Goal: Task Accomplishment & Management: Manage account settings

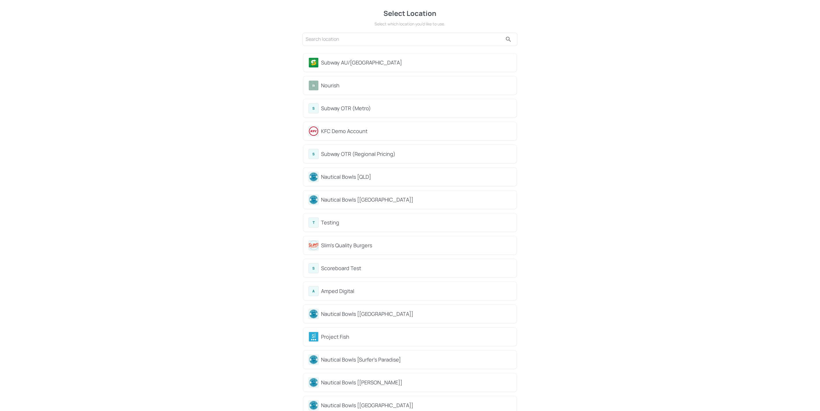
click at [351, 175] on div "Nautical Bowls [QLD]" at bounding box center [416, 177] width 190 height 8
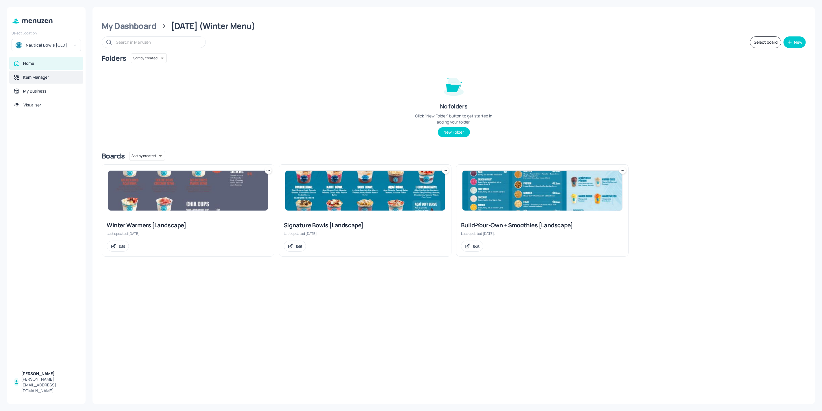
click at [39, 74] on div "Item Manager" at bounding box center [46, 77] width 74 height 13
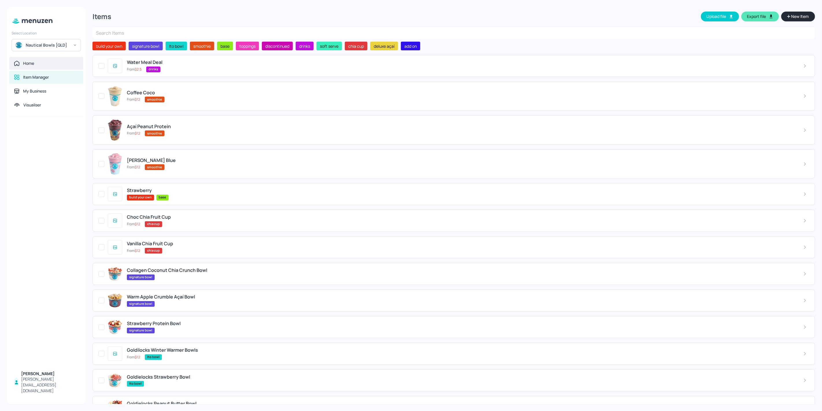
click at [58, 68] on div "Home" at bounding box center [46, 63] width 74 height 13
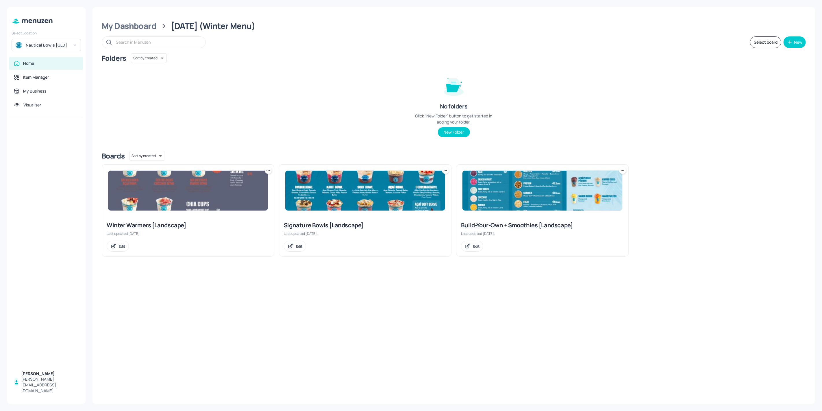
click at [366, 194] on img at bounding box center [365, 191] width 160 height 40
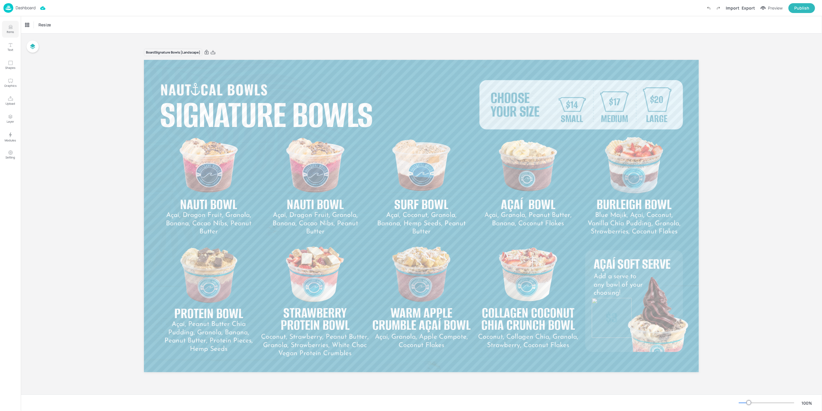
click at [11, 24] on icon "Items" at bounding box center [10, 26] width 5 height 5
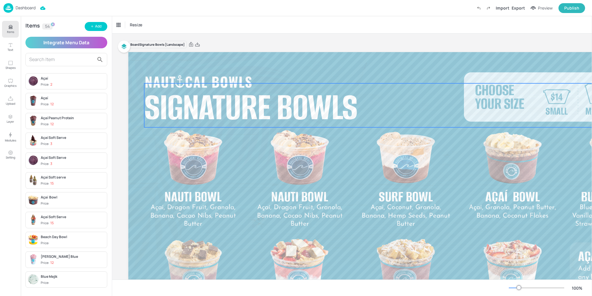
click at [230, 147] on div "Signature Bowls" at bounding box center [255, 127] width 223 height 81
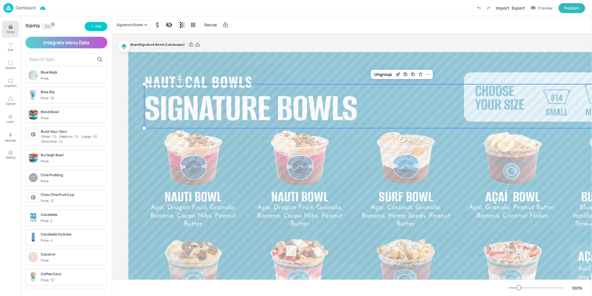
scroll to position [231, 0]
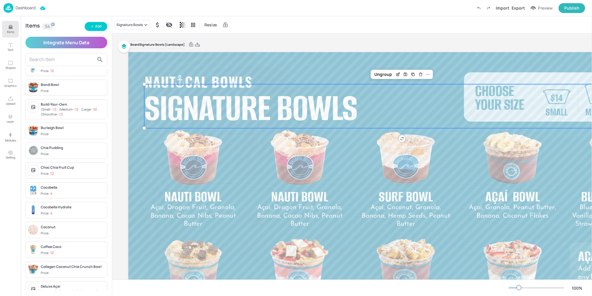
click at [17, 6] on p "Dashboard" at bounding box center [26, 8] width 20 height 4
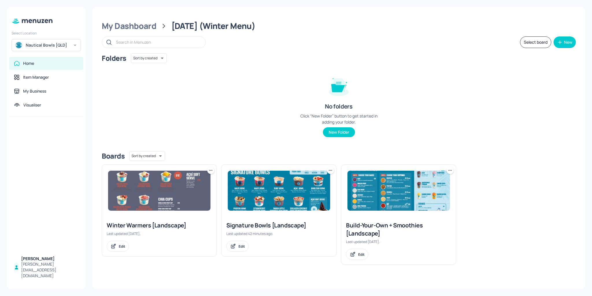
click at [52, 48] on div "Nautical Bowls [QLD]" at bounding box center [46, 45] width 69 height 12
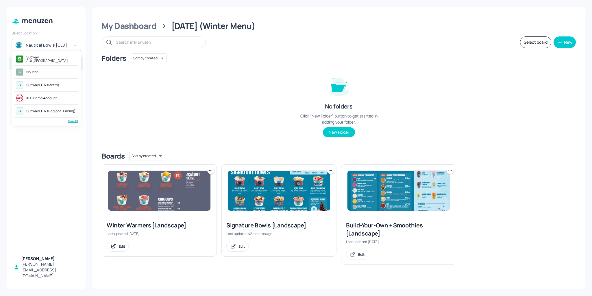
click at [72, 119] on div "See All" at bounding box center [46, 121] width 64 height 4
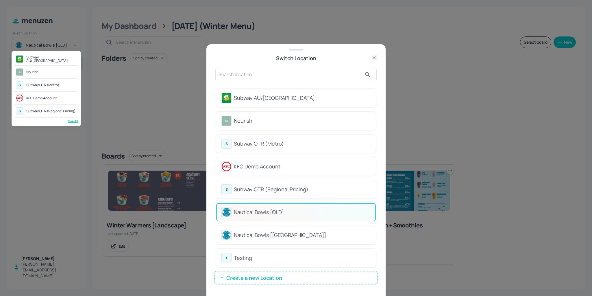
click at [378, 113] on div at bounding box center [296, 148] width 592 height 296
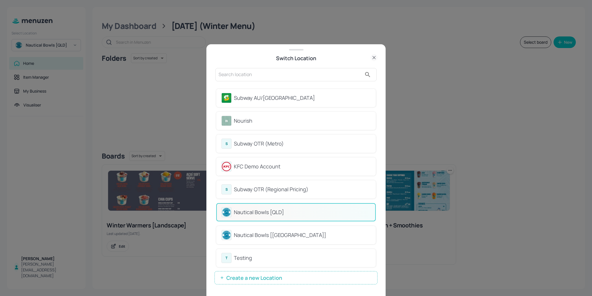
drag, startPoint x: 377, startPoint y: 112, endPoint x: 378, endPoint y: 119, distance: 6.7
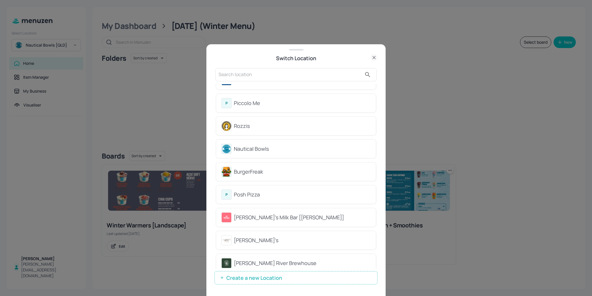
scroll to position [387, 0]
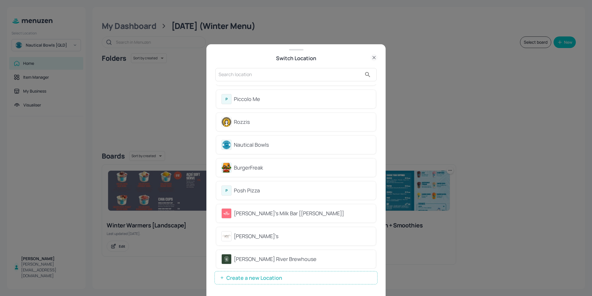
click at [260, 166] on div "BurgerFreak" at bounding box center [302, 168] width 137 height 8
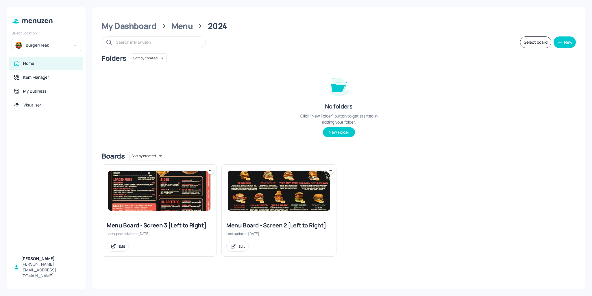
click at [60, 46] on div "BurgerFreak" at bounding box center [48, 45] width 44 height 6
click at [48, 58] on div "Nautical Bowls [QLD]" at bounding box center [43, 58] width 34 height 3
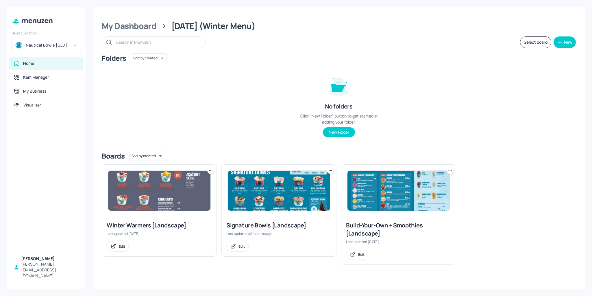
click at [22, 41] on div "Nautical Bowls [QLD]" at bounding box center [46, 45] width 69 height 12
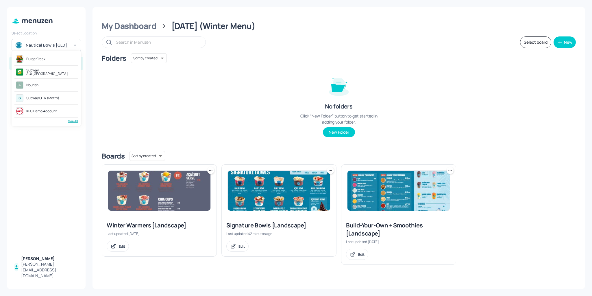
click at [68, 121] on div "See All" at bounding box center [46, 121] width 64 height 4
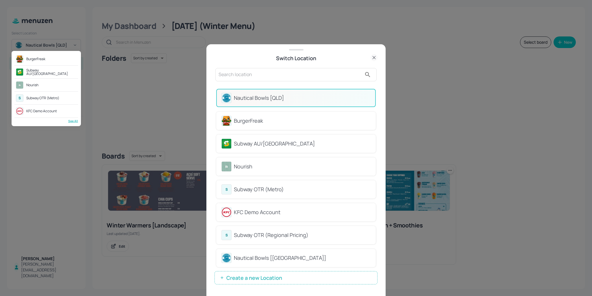
click at [247, 255] on div at bounding box center [296, 148] width 592 height 296
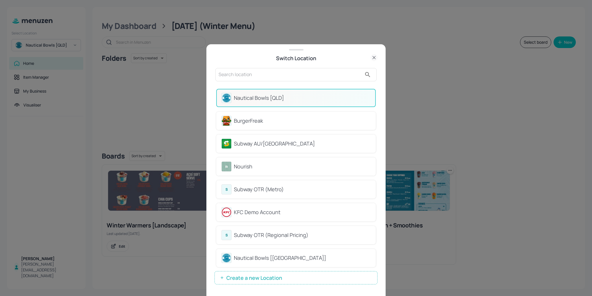
click at [262, 256] on div "Nautical Bowls [[GEOGRAPHIC_DATA]]" at bounding box center [302, 258] width 137 height 8
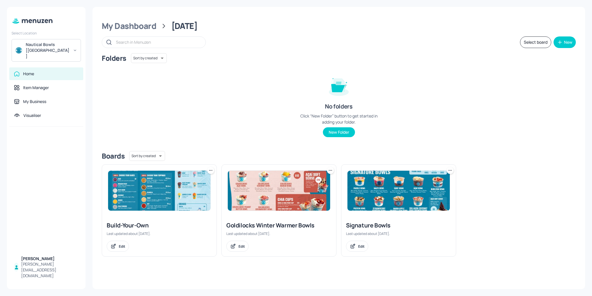
click at [62, 51] on div "Select Location Nautical Bowls [WA] Home Item Manager My Business Visualiser Pa…" at bounding box center [46, 148] width 79 height 282
click at [64, 48] on div "Nautical Bowls [[GEOGRAPHIC_DATA]]" at bounding box center [46, 50] width 69 height 23
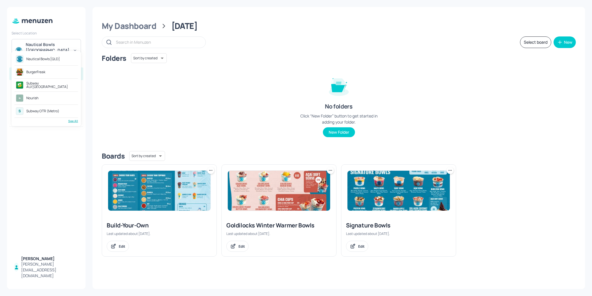
click at [73, 121] on div "See All" at bounding box center [46, 121] width 64 height 4
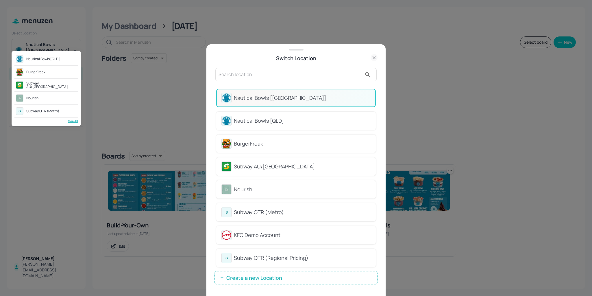
drag, startPoint x: 377, startPoint y: 105, endPoint x: 376, endPoint y: 111, distance: 6.2
click at [376, 111] on div at bounding box center [296, 148] width 592 height 296
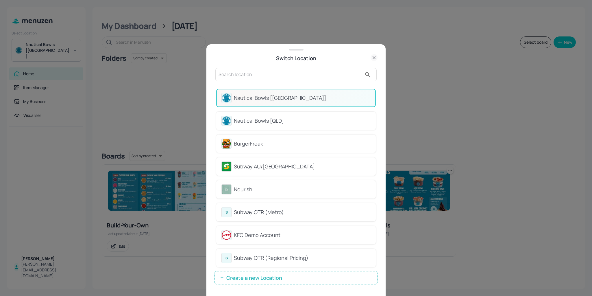
drag, startPoint x: 376, startPoint y: 117, endPoint x: 377, endPoint y: 114, distance: 3.0
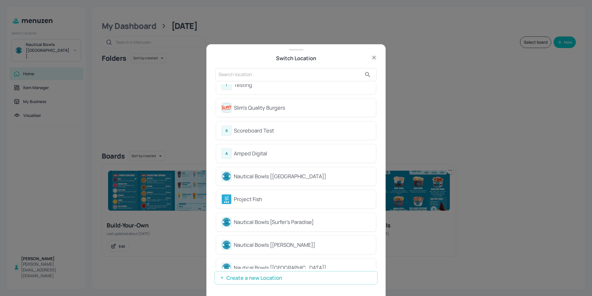
scroll to position [212, 0]
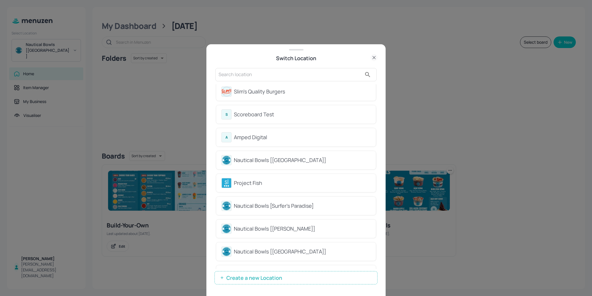
click at [280, 157] on div "Nautical Bowls [[GEOGRAPHIC_DATA]]" at bounding box center [302, 160] width 137 height 8
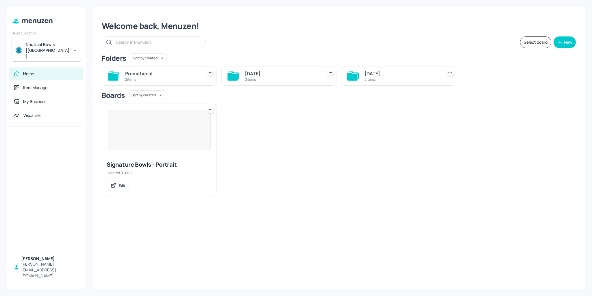
click at [82, 48] on div "Select Location Nautical Bowls [[GEOGRAPHIC_DATA]]" at bounding box center [46, 44] width 79 height 33
click at [77, 48] on icon at bounding box center [75, 50] width 4 height 4
click at [74, 122] on div "See All" at bounding box center [46, 121] width 64 height 4
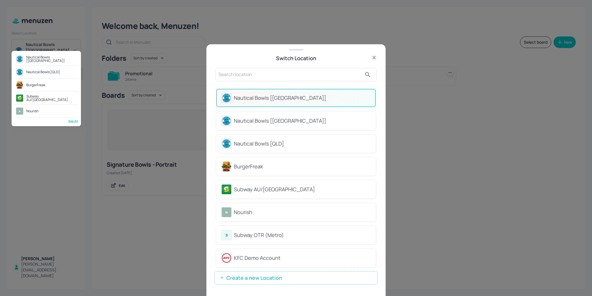
click at [375, 101] on div at bounding box center [296, 148] width 592 height 296
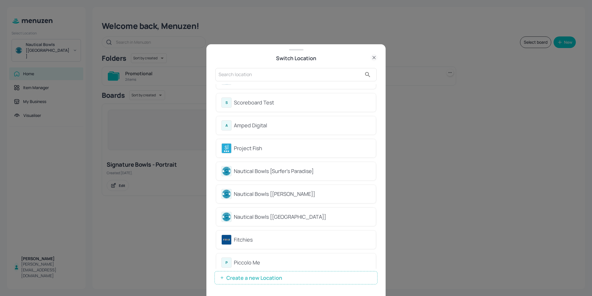
scroll to position [268, 0]
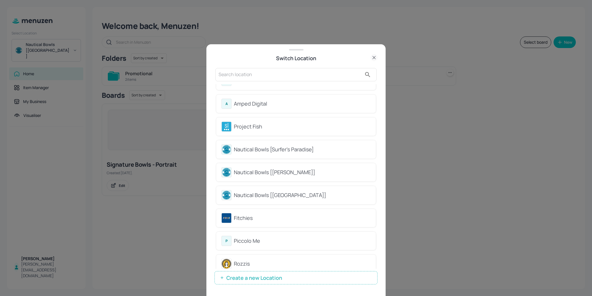
click at [269, 192] on div "Nautical Bowls [[GEOGRAPHIC_DATA]]" at bounding box center [302, 195] width 137 height 8
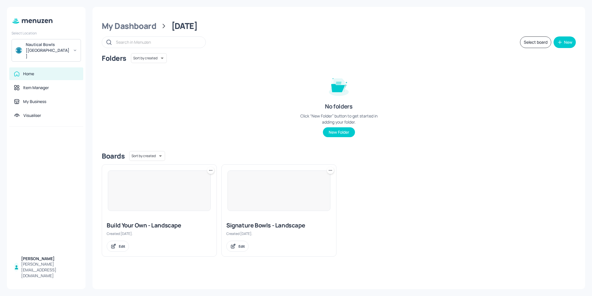
click at [76, 48] on icon at bounding box center [75, 50] width 4 height 4
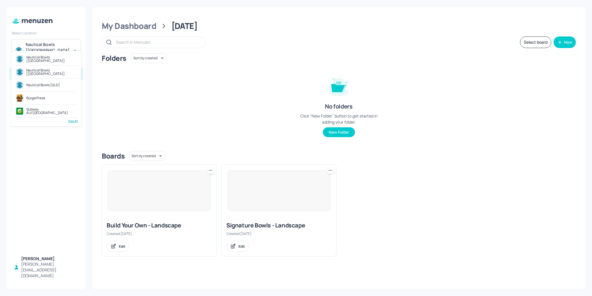
click at [132, 20] on div at bounding box center [296, 148] width 592 height 296
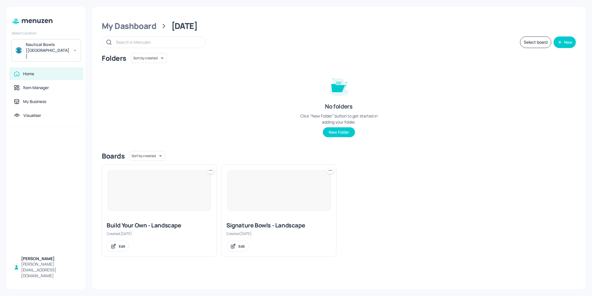
click at [134, 29] on div "Nautical Bowls [NSW] Nautical Bowls [WA] Nautical Bowls [QLD] BurgerFreak Subwa…" at bounding box center [296, 148] width 592 height 296
click at [134, 26] on div "My Dashboard" at bounding box center [129, 26] width 55 height 10
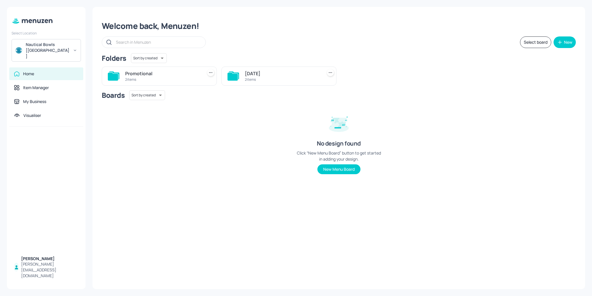
click at [69, 47] on div "Nautical Bowls [[GEOGRAPHIC_DATA]]" at bounding box center [48, 50] width 44 height 17
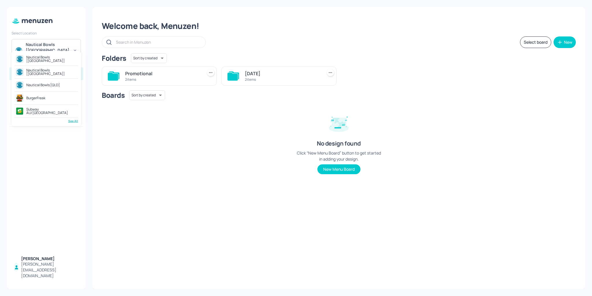
click at [80, 229] on div at bounding box center [296, 148] width 592 height 296
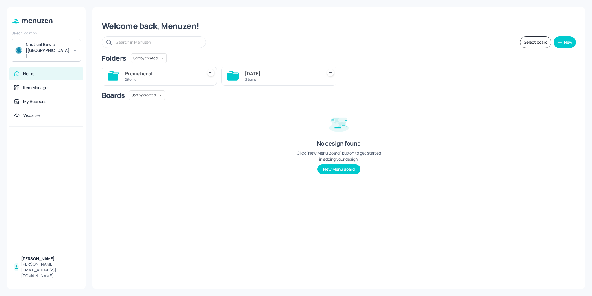
click at [49, 49] on div "Nautical Bowls [[GEOGRAPHIC_DATA]]" at bounding box center [46, 50] width 69 height 23
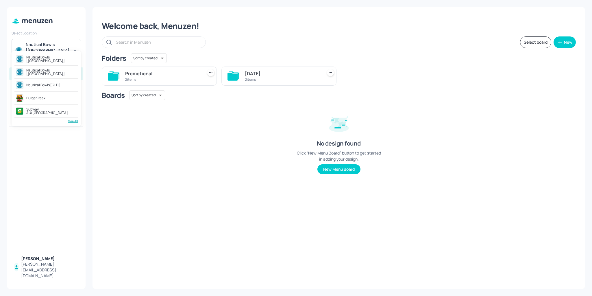
click at [38, 99] on div "BurgerFreak" at bounding box center [35, 97] width 19 height 3
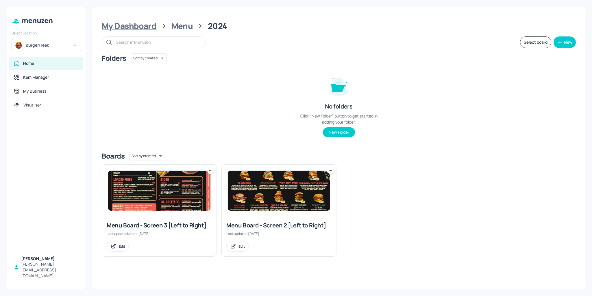
click at [129, 26] on div "My Dashboard" at bounding box center [129, 26] width 55 height 10
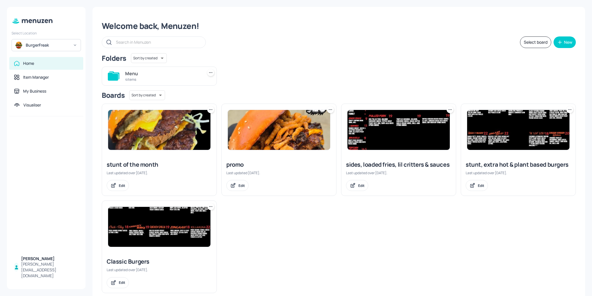
click at [49, 44] on div "BurgerFreak" at bounding box center [48, 45] width 44 height 6
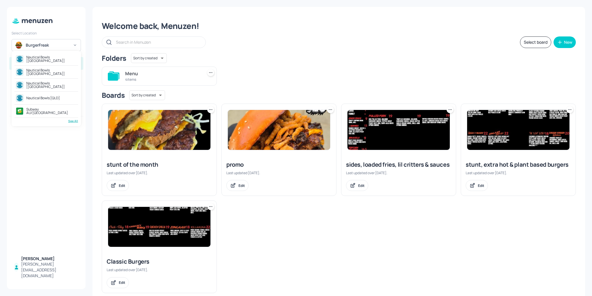
click at [39, 110] on div "Subway AU/[GEOGRAPHIC_DATA]" at bounding box center [51, 111] width 50 height 7
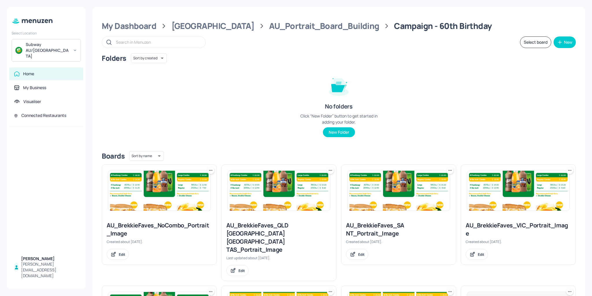
click at [32, 25] on div at bounding box center [46, 21] width 79 height 14
click at [34, 22] on icon at bounding box center [32, 21] width 42 height 6
click at [128, 27] on div "My Dashboard" at bounding box center [129, 26] width 55 height 10
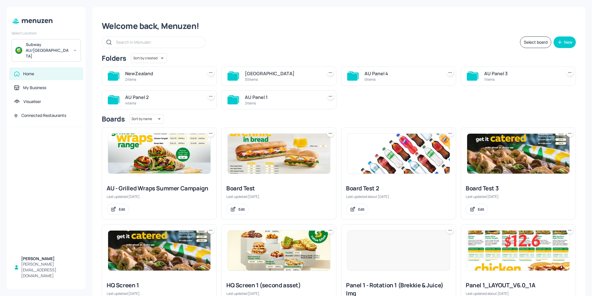
click at [36, 29] on div "Select Location Subway AU/NZ" at bounding box center [46, 44] width 79 height 33
click at [38, 44] on div "Subway AU/[GEOGRAPHIC_DATA]" at bounding box center [48, 50] width 44 height 17
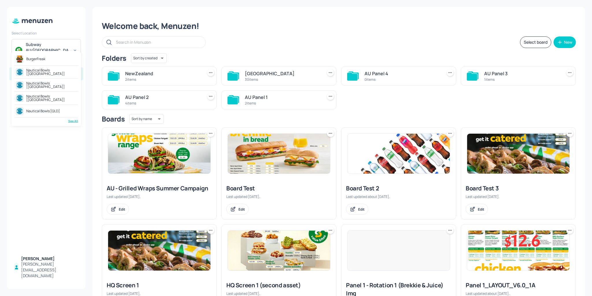
click at [53, 71] on div "Nautical Bowls [[GEOGRAPHIC_DATA]]" at bounding box center [51, 72] width 50 height 7
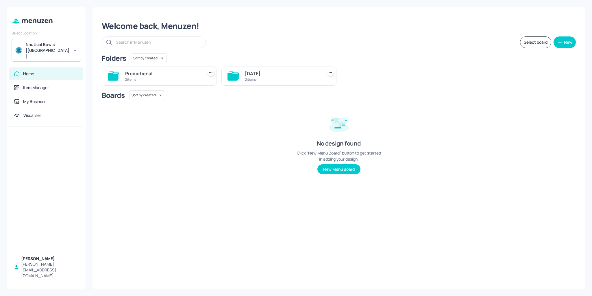
click at [151, 76] on div "Promotional" at bounding box center [162, 73] width 75 height 7
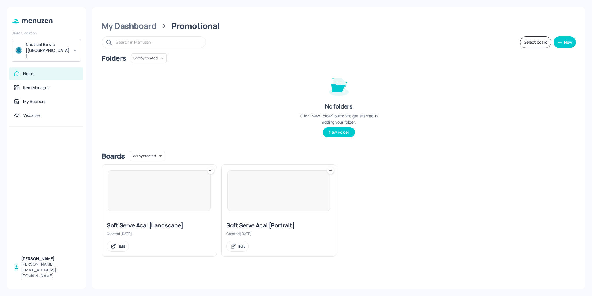
click at [61, 45] on div "Nautical Bowls [[GEOGRAPHIC_DATA]]" at bounding box center [48, 50] width 44 height 17
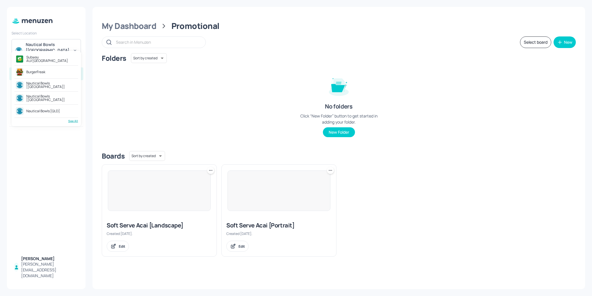
click at [38, 55] on div "Subway AU/[GEOGRAPHIC_DATA]" at bounding box center [46, 59] width 64 height 10
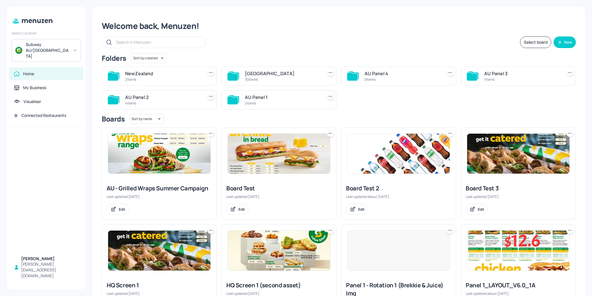
click at [253, 56] on div "Folders Sort by created id ​" at bounding box center [339, 58] width 474 height 10
click at [260, 78] on div "30 items" at bounding box center [282, 79] width 75 height 5
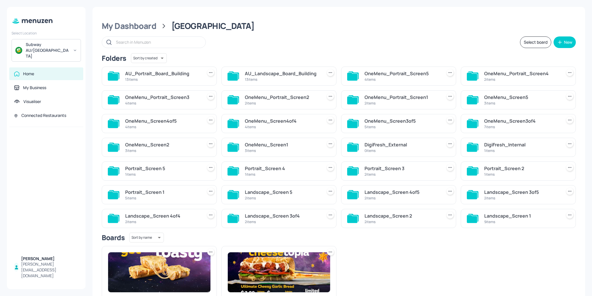
click at [259, 80] on div "13 items" at bounding box center [282, 79] width 75 height 5
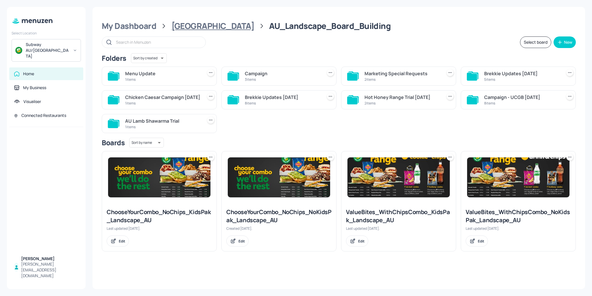
click at [193, 28] on div "[GEOGRAPHIC_DATA]" at bounding box center [212, 26] width 83 height 10
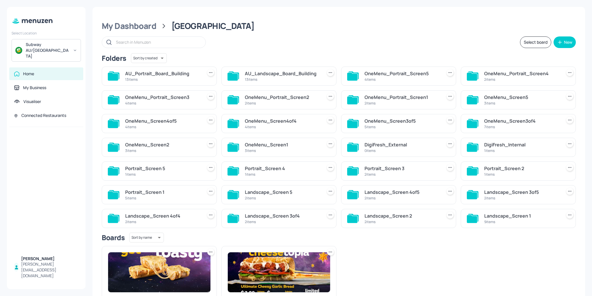
click at [177, 75] on div "AU_Portrait_Board_Building" at bounding box center [162, 73] width 75 height 7
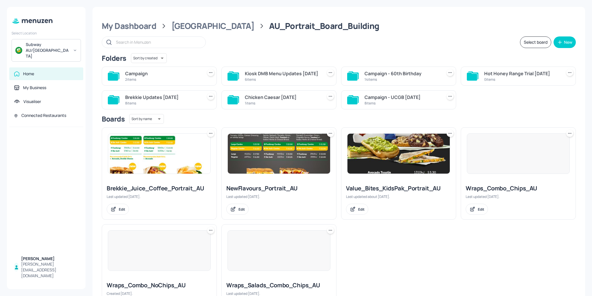
click at [375, 75] on div "Campaign - 60th Birthday" at bounding box center [401, 73] width 75 height 7
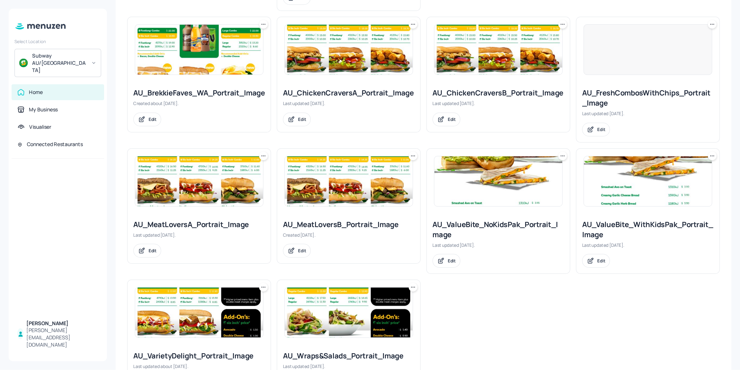
scroll to position [277, 0]
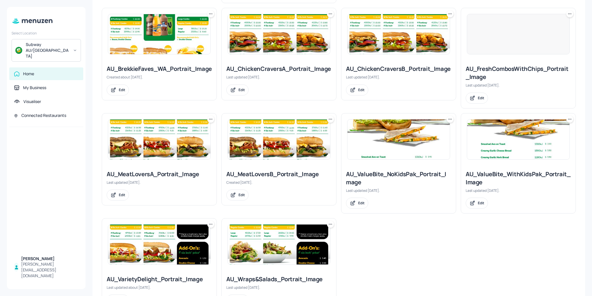
click at [178, 238] on img at bounding box center [159, 244] width 102 height 40
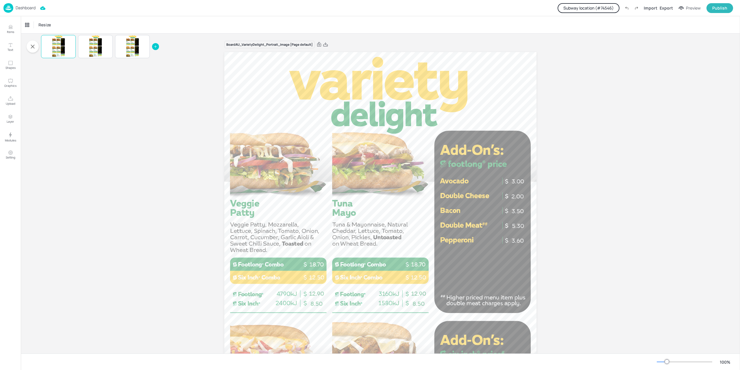
click at [21, 9] on p "Dashboard" at bounding box center [26, 8] width 20 height 4
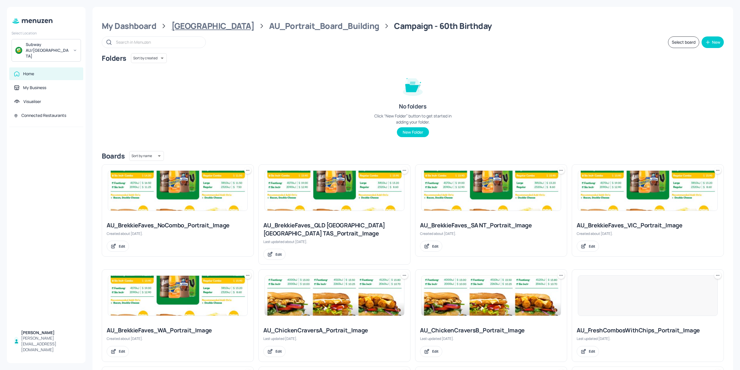
click at [184, 26] on div "Australia" at bounding box center [212, 26] width 83 height 10
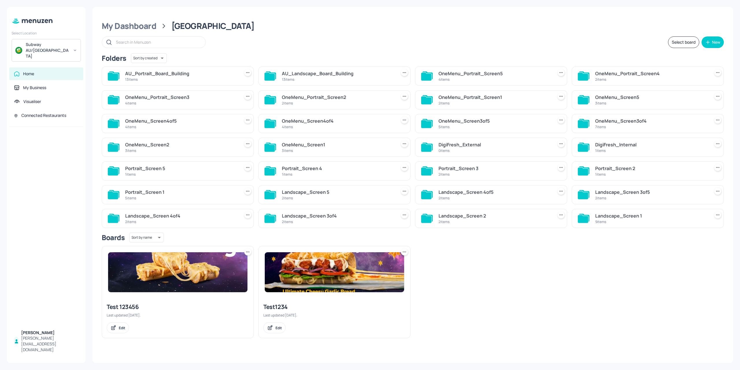
click at [294, 74] on div "AU_Landscape_Board_Building" at bounding box center [338, 73] width 112 height 7
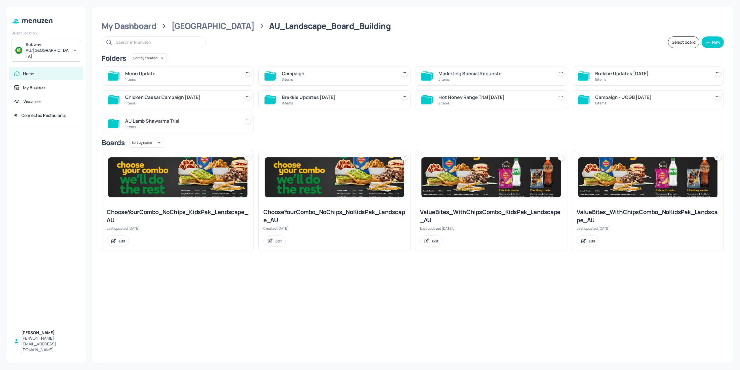
click at [358, 70] on div "Campaign 3 items" at bounding box center [334, 75] width 152 height 19
click at [363, 74] on div "Campaign" at bounding box center [338, 73] width 112 height 7
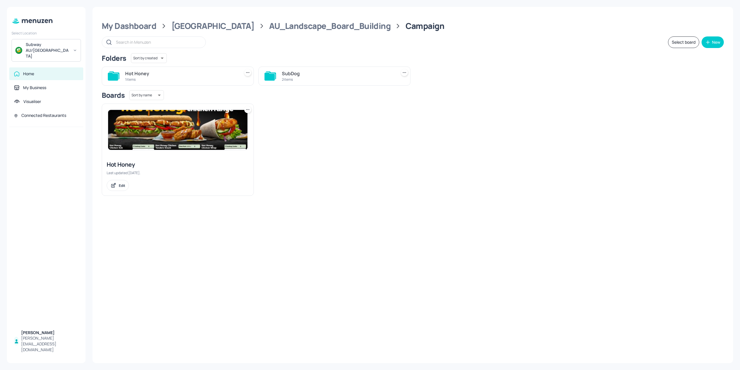
drag, startPoint x: 314, startPoint y: 20, endPoint x: 312, endPoint y: 23, distance: 4.6
click at [314, 20] on div "My Dashboard Australia AU_Landscape_Board_Building Campaign Select board New Fo…" at bounding box center [412, 185] width 640 height 356
click at [311, 27] on div "AU_Landscape_Board_Building" at bounding box center [329, 26] width 121 height 10
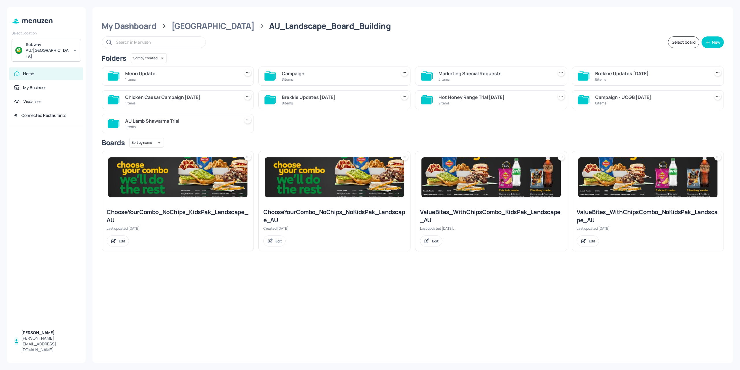
click at [592, 80] on div "5 items" at bounding box center [651, 79] width 112 height 5
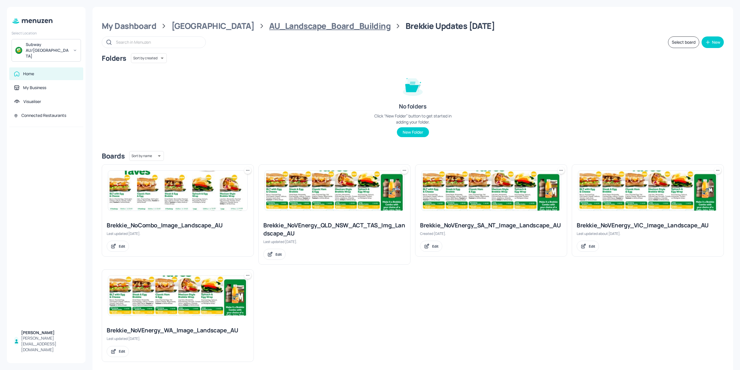
click at [322, 23] on div "AU_Landscape_Board_Building" at bounding box center [329, 26] width 121 height 10
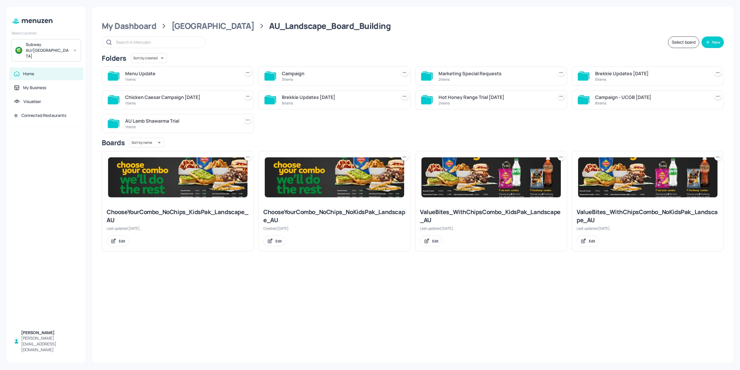
click at [179, 81] on div "1 items" at bounding box center [181, 79] width 112 height 5
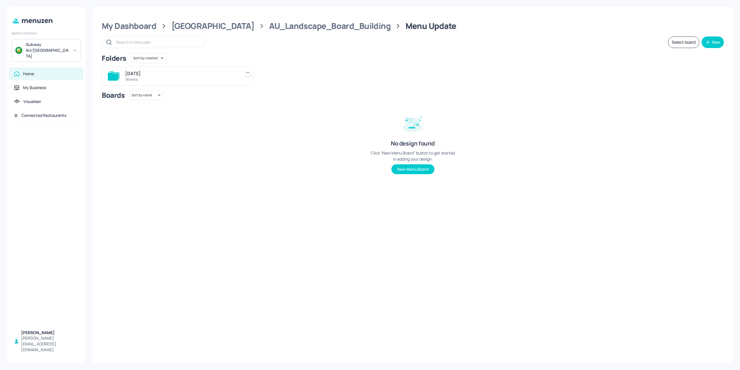
click at [179, 80] on div "18 items" at bounding box center [181, 79] width 112 height 5
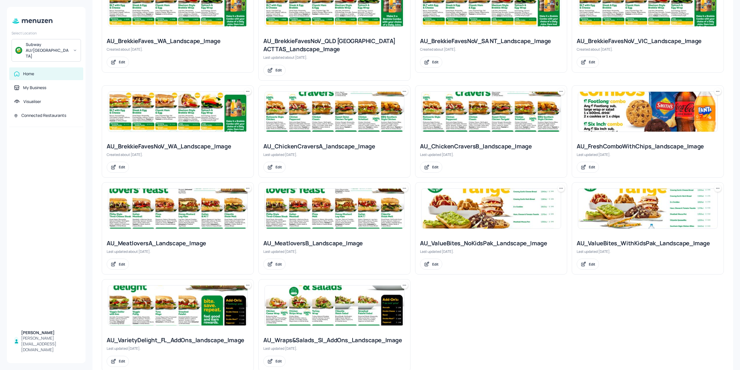
scroll to position [302, 0]
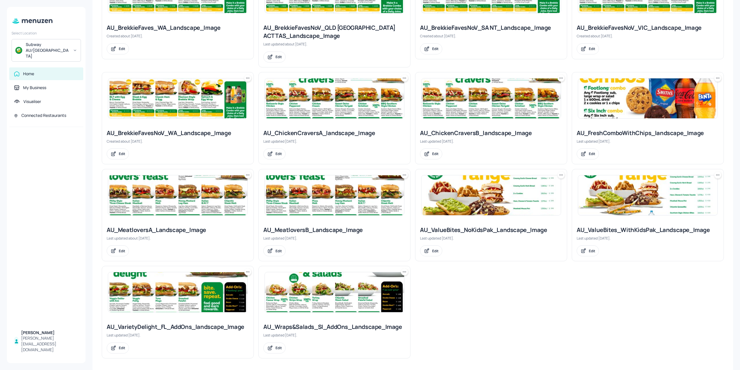
click at [169, 295] on img at bounding box center [177, 292] width 139 height 40
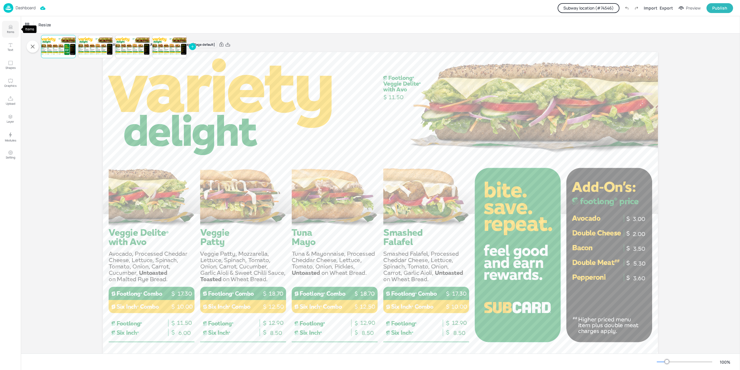
click at [15, 34] on button "Items" at bounding box center [10, 29] width 17 height 17
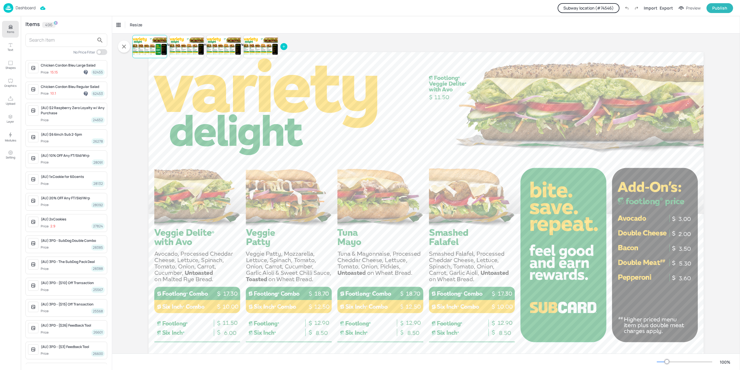
click at [20, 9] on p "Dashboard" at bounding box center [26, 8] width 20 height 4
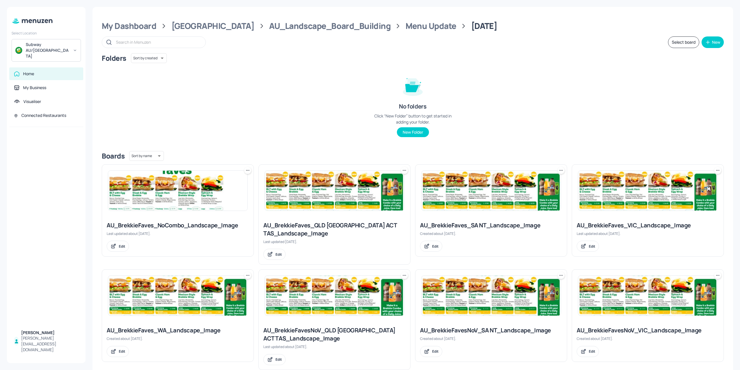
click at [68, 48] on div "Subway AU/[GEOGRAPHIC_DATA]" at bounding box center [48, 50] width 44 height 17
click at [70, 123] on div "See All" at bounding box center [46, 121] width 64 height 4
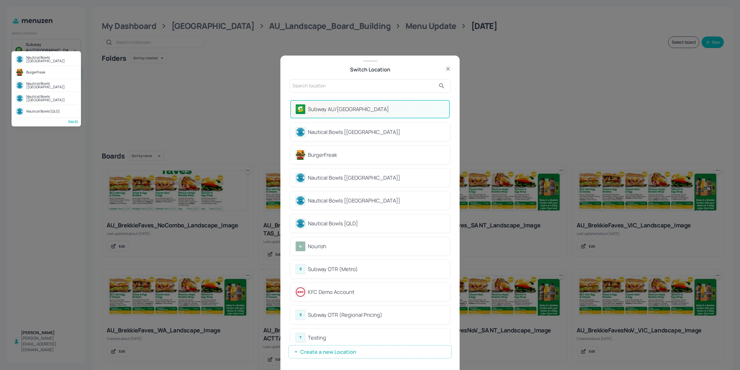
click at [319, 248] on div at bounding box center [370, 185] width 740 height 370
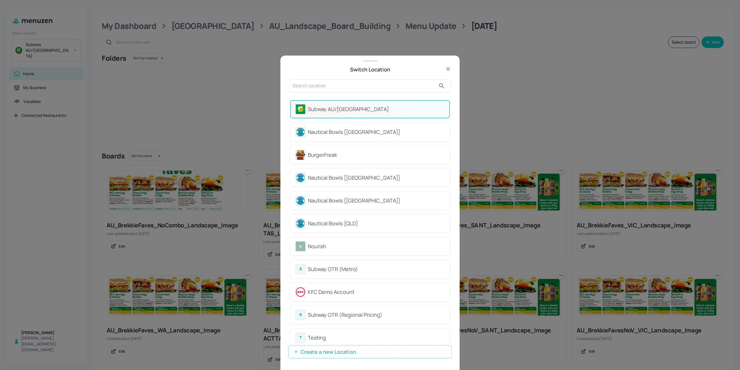
click at [306, 242] on div "Nourish" at bounding box center [369, 246] width 149 height 10
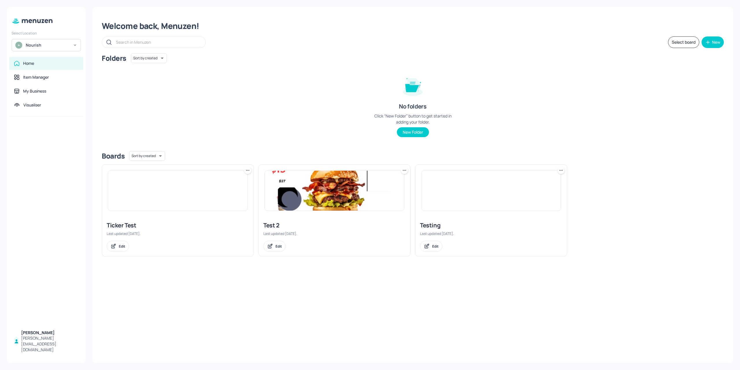
click at [322, 201] on img at bounding box center [334, 191] width 139 height 40
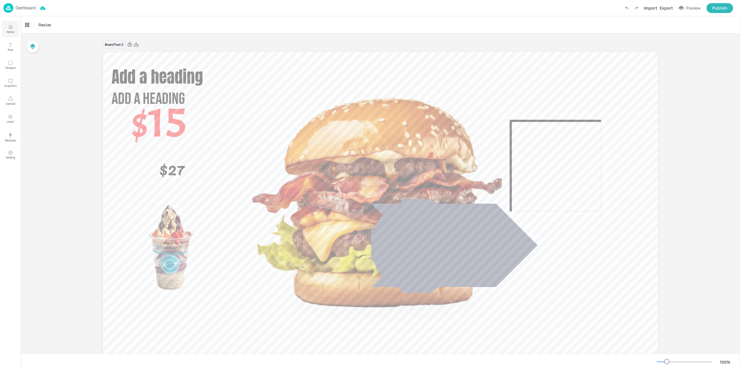
click at [15, 32] on button "Items" at bounding box center [10, 29] width 17 height 17
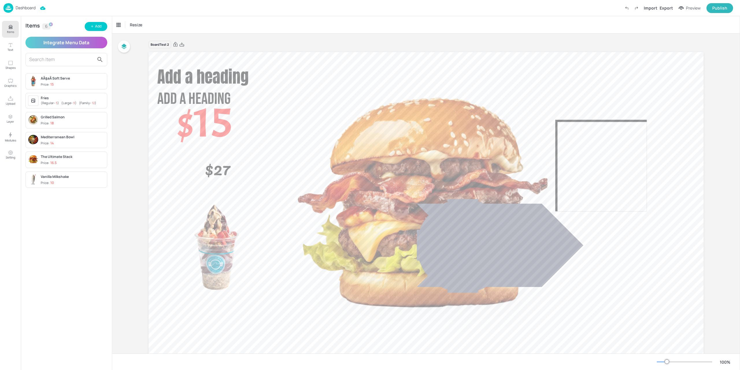
click at [60, 81] on div "AÃ§aÃ­ Soft Serve Price: 15" at bounding box center [73, 81] width 64 height 11
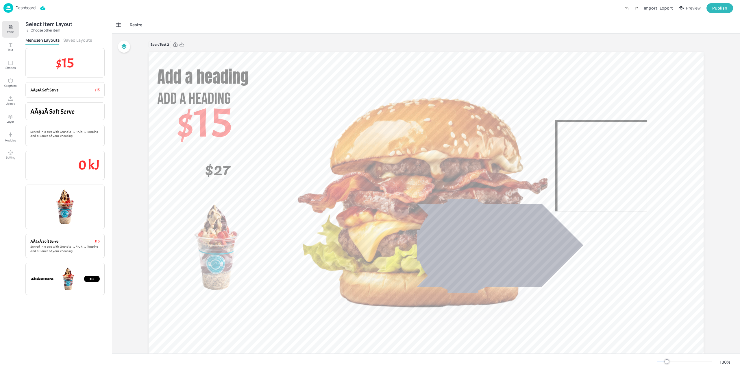
click at [77, 37] on button "Saved Layouts" at bounding box center [77, 39] width 29 height 5
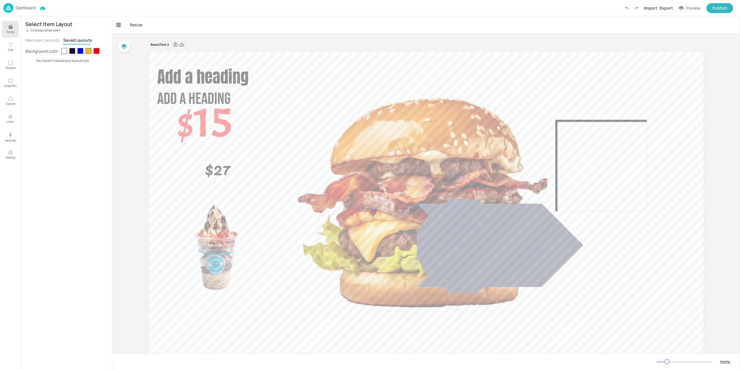
click at [14, 7] on div "Dashboard" at bounding box center [19, 8] width 32 height 10
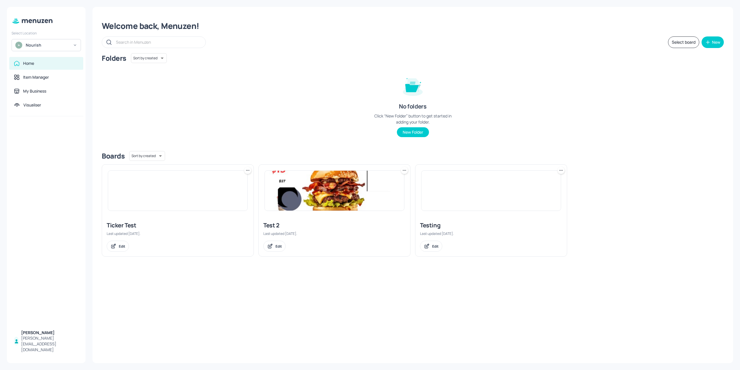
click at [45, 45] on div "Nourish" at bounding box center [48, 45] width 44 height 6
click at [52, 192] on div at bounding box center [370, 185] width 740 height 370
click at [34, 91] on div "My Business" at bounding box center [34, 91] width 23 height 6
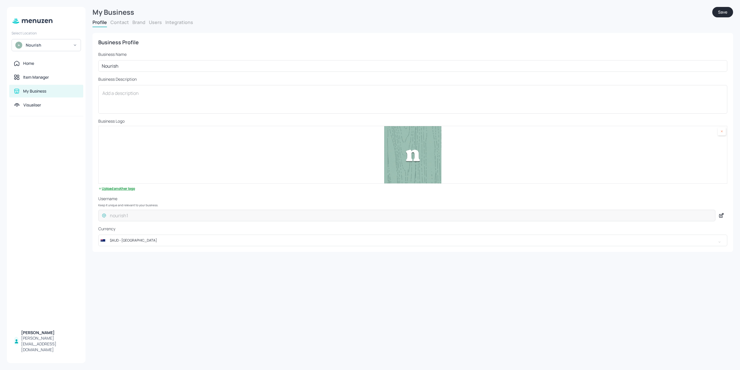
click at [152, 16] on div "My Business" at bounding box center [402, 12] width 620 height 10
click at [152, 20] on button "Users" at bounding box center [155, 22] width 13 height 6
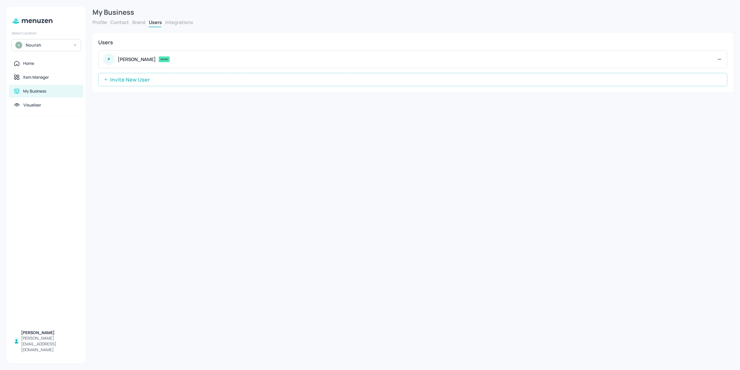
click at [51, 39] on div "Nourish" at bounding box center [46, 45] width 69 height 12
click at [47, 58] on div "Subway AU/[GEOGRAPHIC_DATA]" at bounding box center [51, 59] width 50 height 7
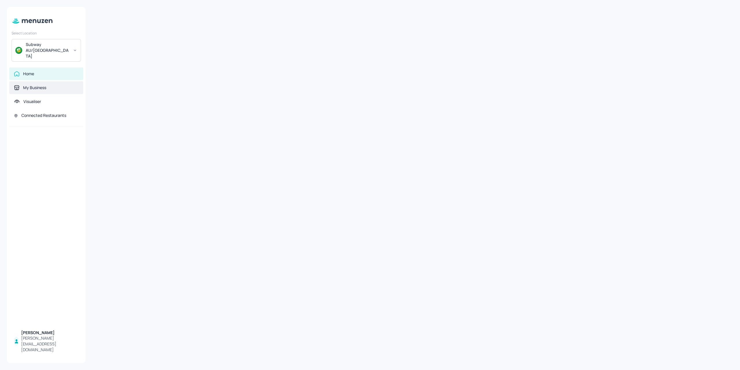
drag, startPoint x: 35, startPoint y: 90, endPoint x: 38, endPoint y: 81, distance: 9.5
click at [35, 99] on div "Visualiser" at bounding box center [32, 102] width 18 height 6
click at [39, 85] on div "My Business" at bounding box center [34, 88] width 23 height 6
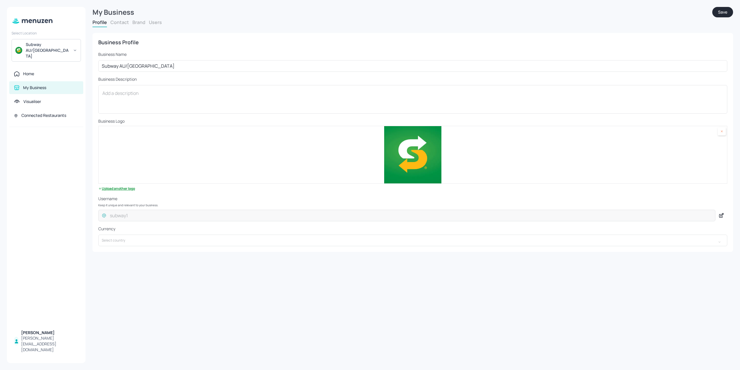
click at [155, 24] on button "Users" at bounding box center [155, 22] width 13 height 6
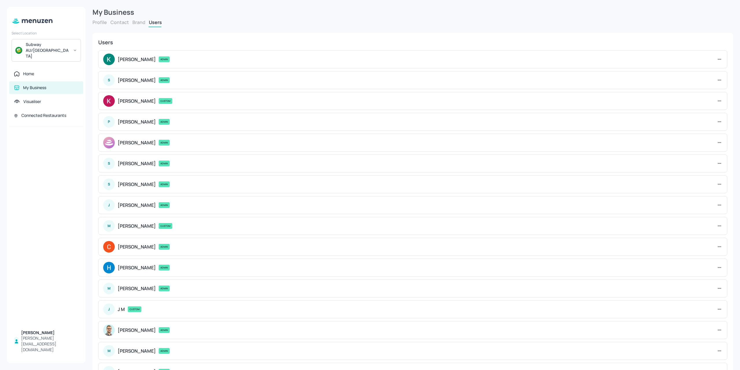
click at [43, 42] on div "Subway AU/[GEOGRAPHIC_DATA]" at bounding box center [46, 50] width 69 height 23
click at [48, 82] on div "BurgerFreak" at bounding box center [46, 85] width 64 height 10
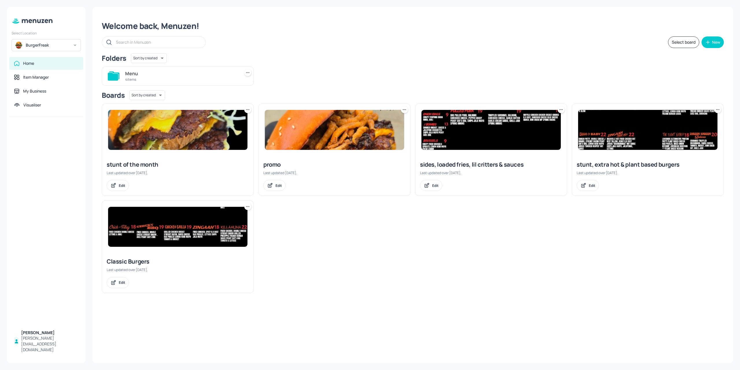
click at [71, 42] on div "BurgerFreak" at bounding box center [46, 45] width 69 height 12
click at [40, 86] on div "Nautical Bowls [[GEOGRAPHIC_DATA]]" at bounding box center [51, 85] width 50 height 7
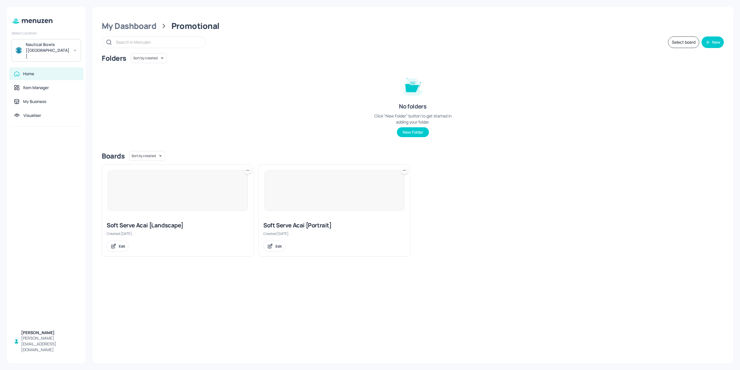
click at [68, 47] on div "Nautical Bowls [[GEOGRAPHIC_DATA]]" at bounding box center [48, 50] width 44 height 17
click at [56, 110] on div "Nautical Bowls [[GEOGRAPHIC_DATA]]" at bounding box center [51, 111] width 50 height 7
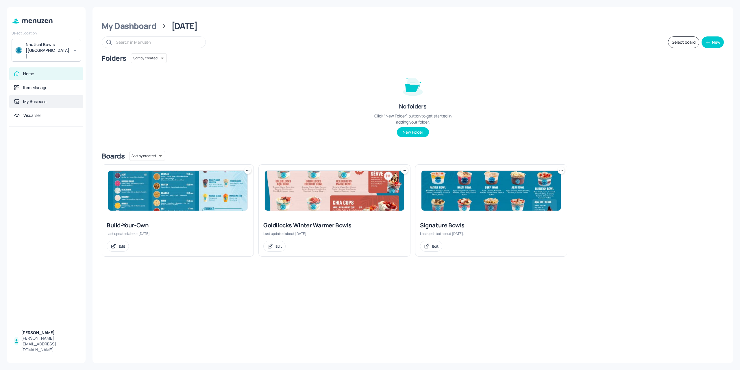
click at [50, 95] on div "My Business" at bounding box center [46, 101] width 74 height 13
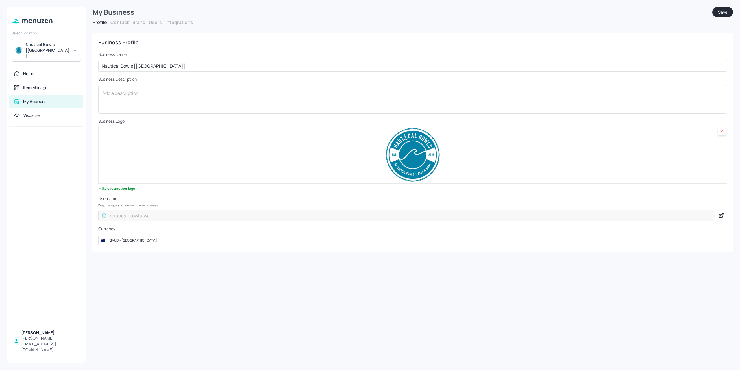
click at [158, 15] on div "My Business" at bounding box center [402, 12] width 620 height 10
click at [157, 21] on button "Users" at bounding box center [155, 22] width 13 height 6
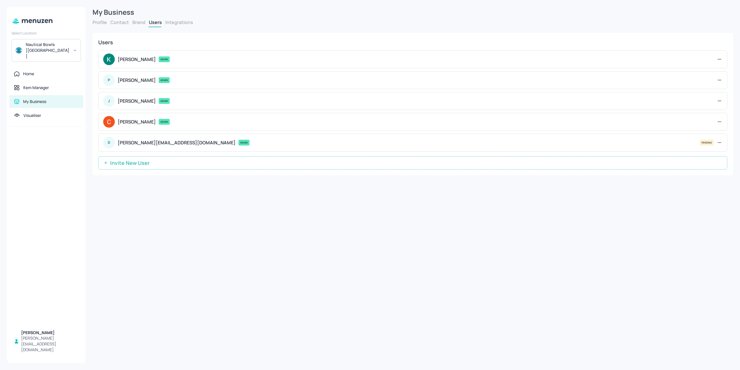
click at [55, 42] on div "Nautical Bowls [[GEOGRAPHIC_DATA]]" at bounding box center [46, 50] width 69 height 23
click at [73, 121] on div "See All" at bounding box center [46, 121] width 64 height 4
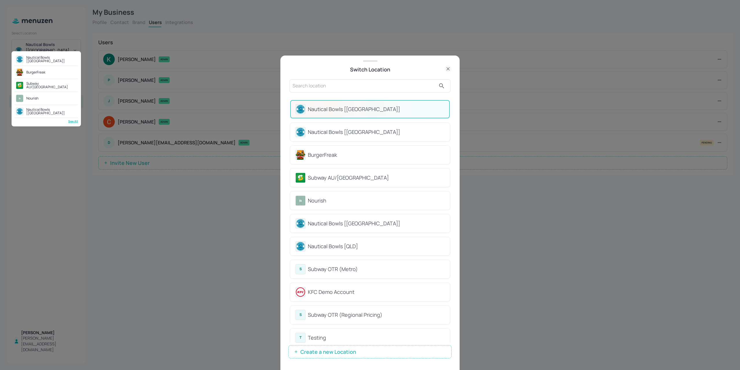
click at [450, 142] on div at bounding box center [370, 185] width 740 height 370
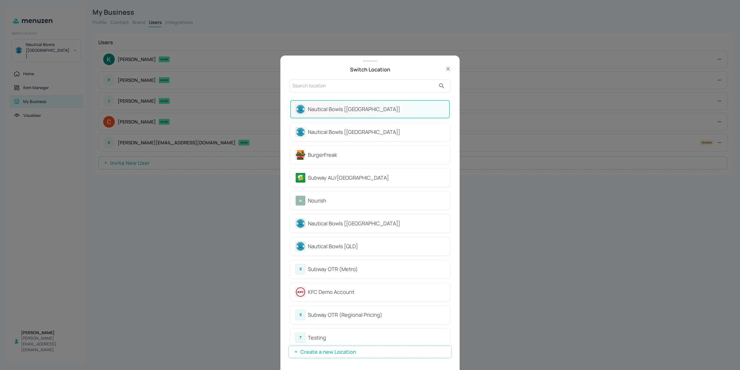
click at [365, 198] on div "Nourish" at bounding box center [376, 201] width 137 height 8
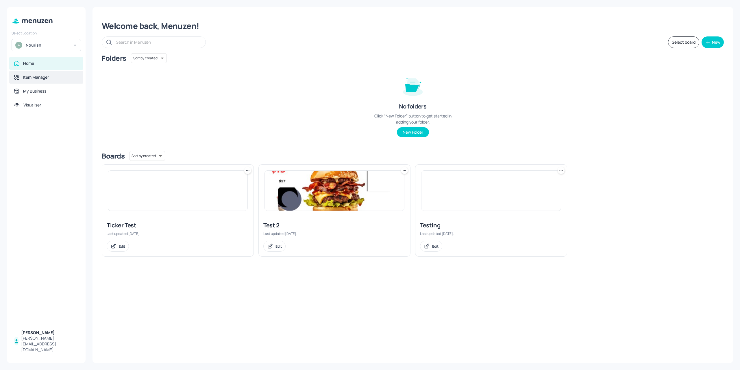
click at [23, 78] on div "Item Manager" at bounding box center [46, 77] width 65 height 6
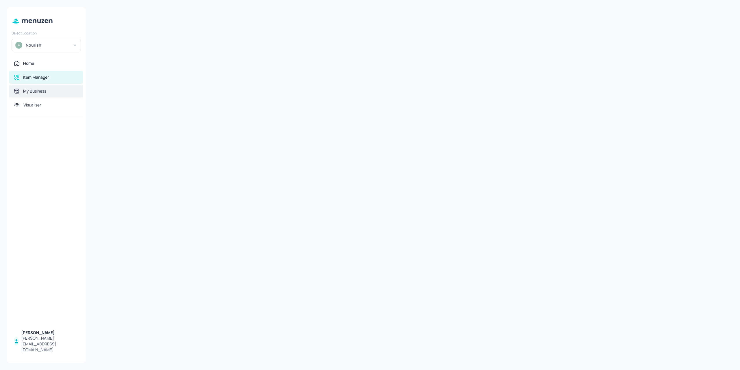
click at [24, 90] on div "My Business" at bounding box center [34, 91] width 23 height 6
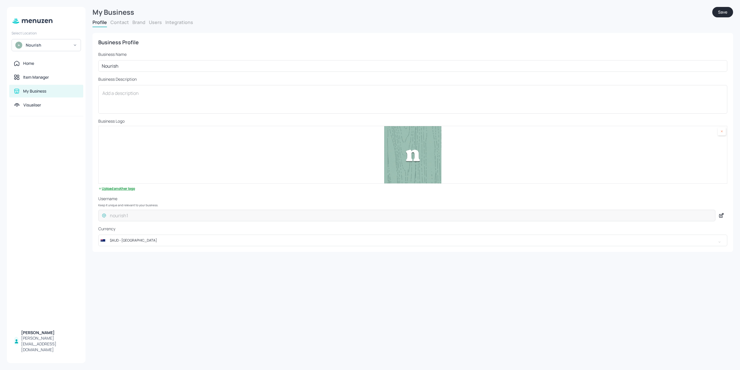
click at [155, 22] on button "Users" at bounding box center [155, 22] width 13 height 6
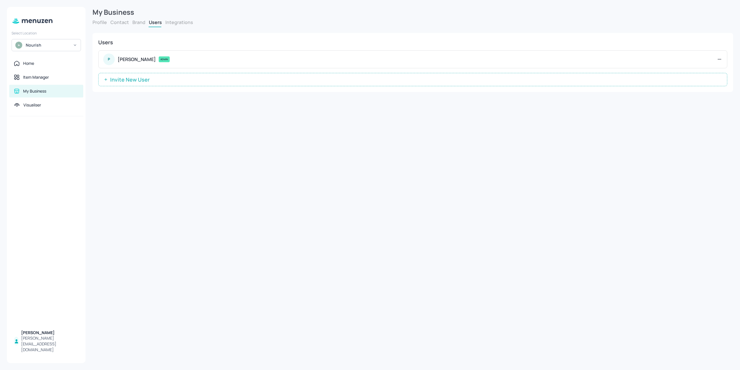
click at [177, 325] on div "My Business Profile Contact Brand Users Integrations Business Profile Business …" at bounding box center [413, 185] width 654 height 370
click at [176, 82] on button "Invite New User" at bounding box center [412, 79] width 629 height 13
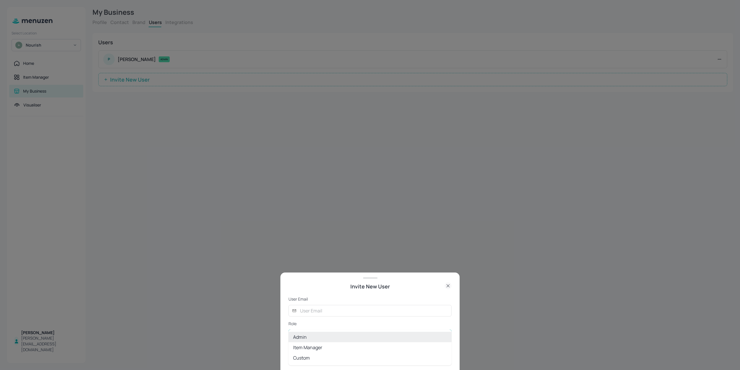
click at [335, 329] on body "Select Location Nourish Home Item Manager My Business Visualiser [PERSON_NAME] …" at bounding box center [370, 185] width 740 height 370
click at [322, 348] on li "Item Manager" at bounding box center [369, 347] width 163 height 10
drag, startPoint x: 103, startPoint y: 95, endPoint x: 96, endPoint y: 93, distance: 6.9
click at [103, 95] on div at bounding box center [370, 185] width 740 height 370
type input "ADMIN"
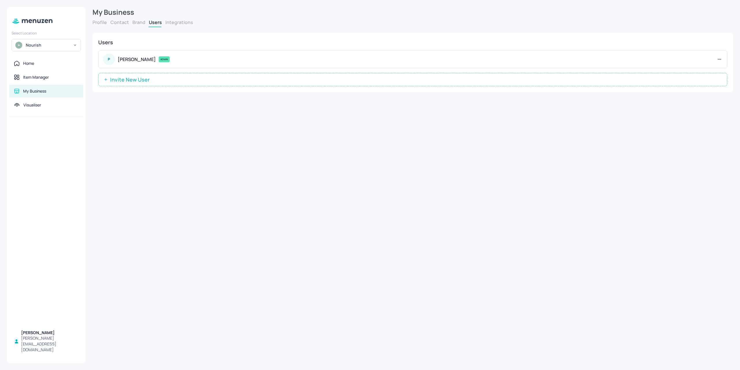
click at [27, 39] on div "Nourish" at bounding box center [46, 45] width 69 height 12
click at [31, 99] on div "Subway AU/[GEOGRAPHIC_DATA]" at bounding box center [51, 98] width 50 height 7
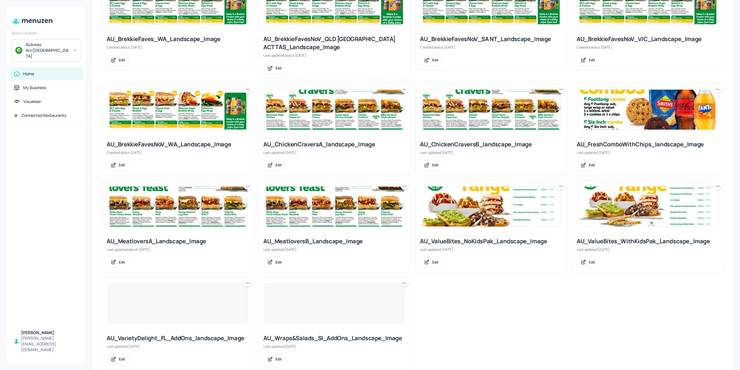
scroll to position [302, 0]
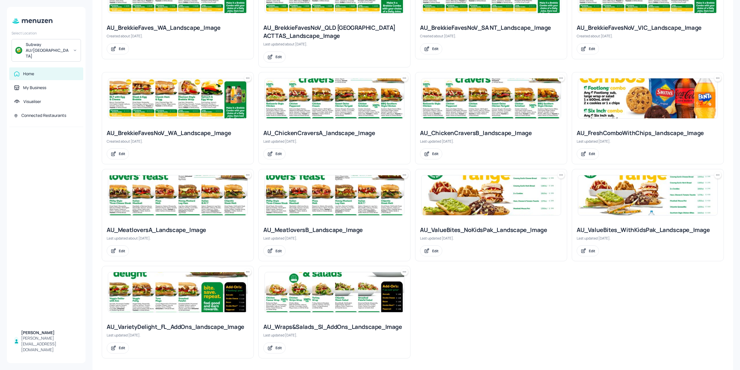
click at [314, 288] on img at bounding box center [334, 292] width 139 height 40
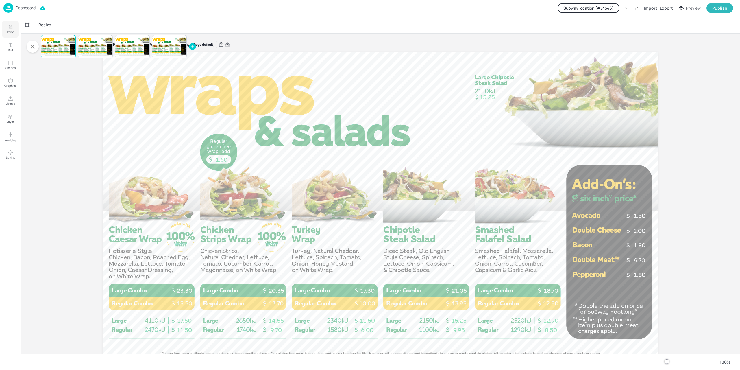
click at [11, 29] on button "Items" at bounding box center [10, 29] width 17 height 17
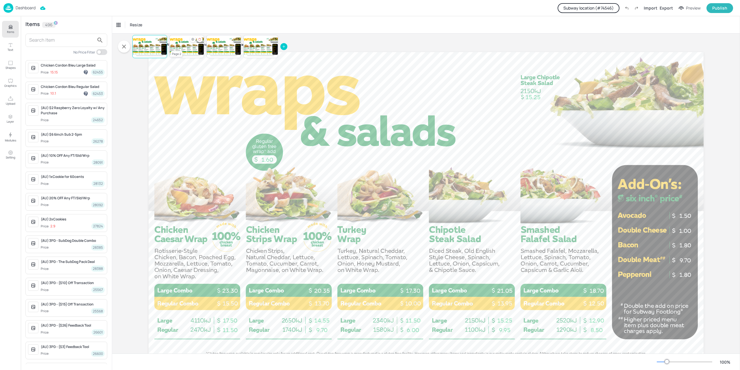
click at [179, 48] on div at bounding box center [186, 47] width 35 height 20
click at [225, 53] on div at bounding box center [223, 47] width 35 height 20
click at [259, 52] on p "10.00" at bounding box center [259, 52] width 1 height 1
click at [609, 9] on button "Subway location (# 74546 )" at bounding box center [589, 8] width 62 height 10
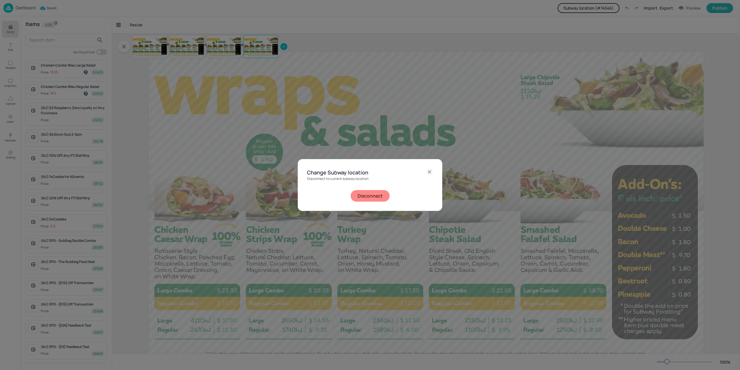
click at [111, 211] on div "Change Subway location Disconnect to current subway location Disconnect" at bounding box center [370, 185] width 740 height 370
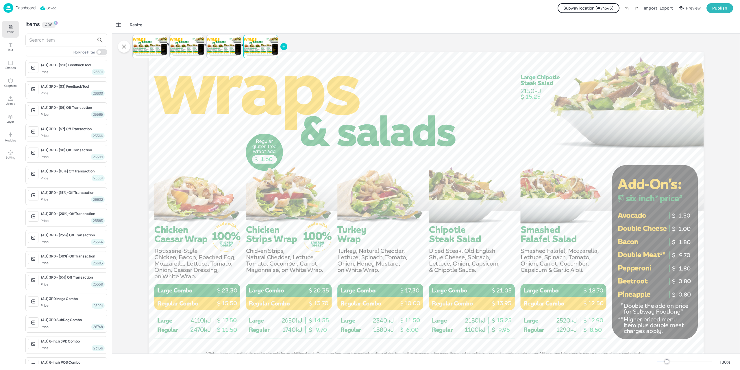
scroll to position [346, 0]
click at [68, 358] on button "Show more" at bounding box center [66, 361] width 82 height 10
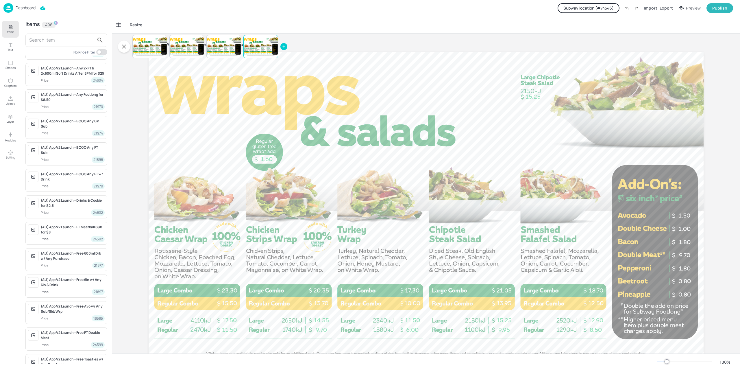
scroll to position [1117, 0]
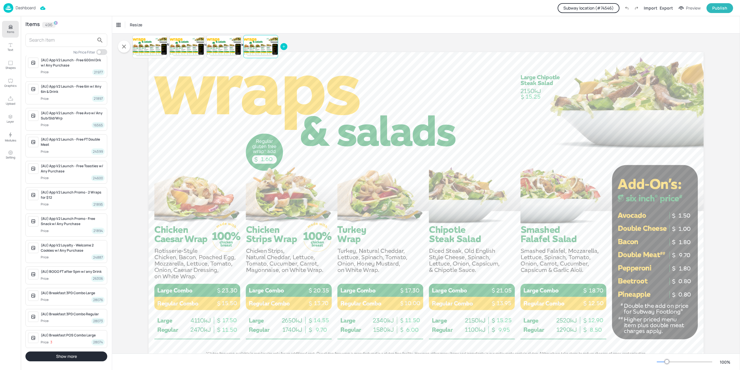
click at [6, 13] on div "Dashboard Subway location (# 74546 ) Import Export Preview Publish" at bounding box center [368, 8] width 730 height 16
click at [9, 9] on img at bounding box center [8, 8] width 10 height 10
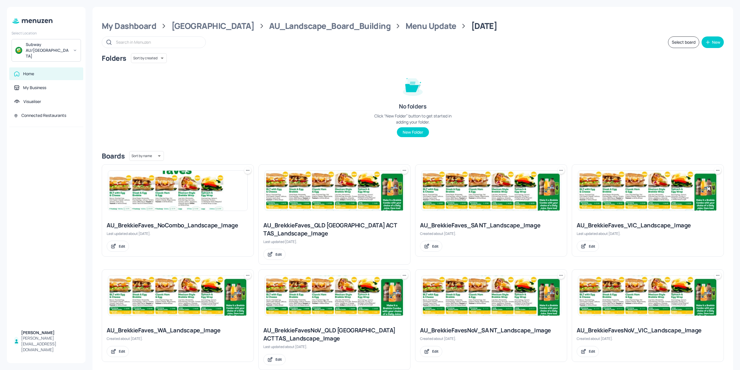
click at [42, 38] on div "Select Location Subway AU/[GEOGRAPHIC_DATA]" at bounding box center [46, 44] width 79 height 33
click at [42, 42] on div "Subway AU/[GEOGRAPHIC_DATA]" at bounding box center [46, 50] width 69 height 23
click at [45, 97] on div "BurgerFreak" at bounding box center [35, 98] width 19 height 3
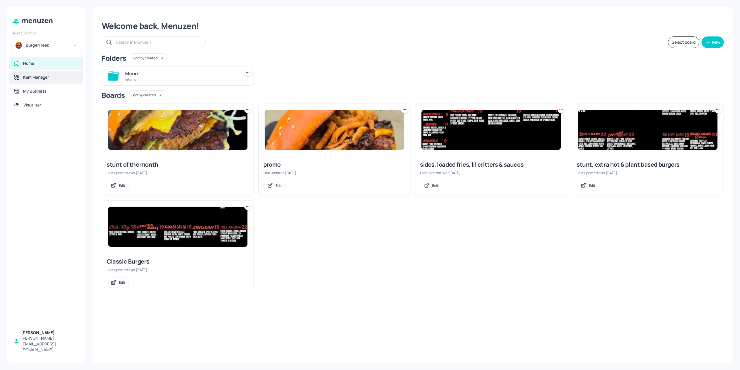
click at [55, 82] on div "Item Manager" at bounding box center [46, 77] width 74 height 13
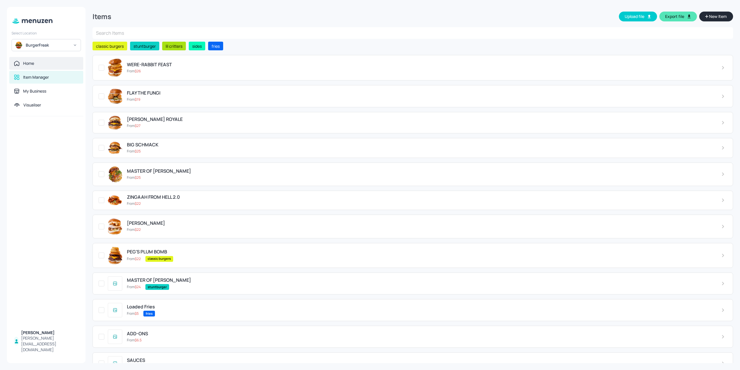
click at [49, 66] on div "Home" at bounding box center [46, 63] width 74 height 13
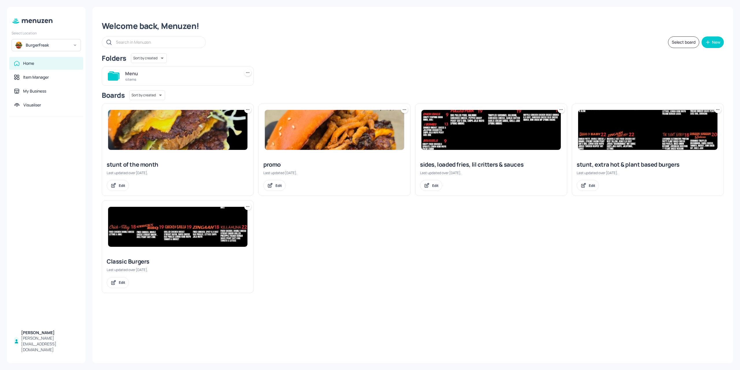
click at [509, 129] on img at bounding box center [490, 130] width 139 height 40
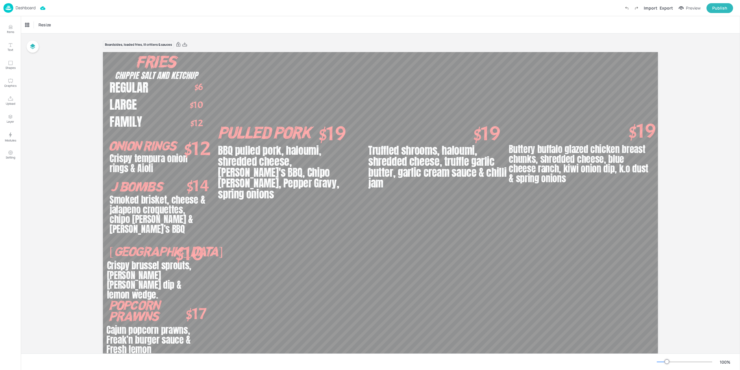
click at [12, 4] on img at bounding box center [8, 8] width 10 height 10
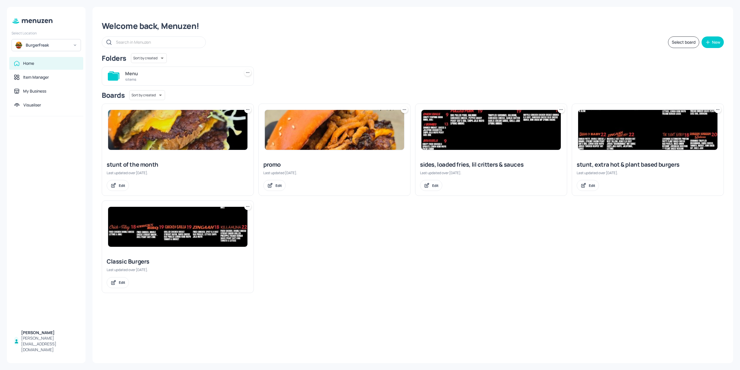
click at [154, 73] on div "Menu" at bounding box center [181, 73] width 112 height 7
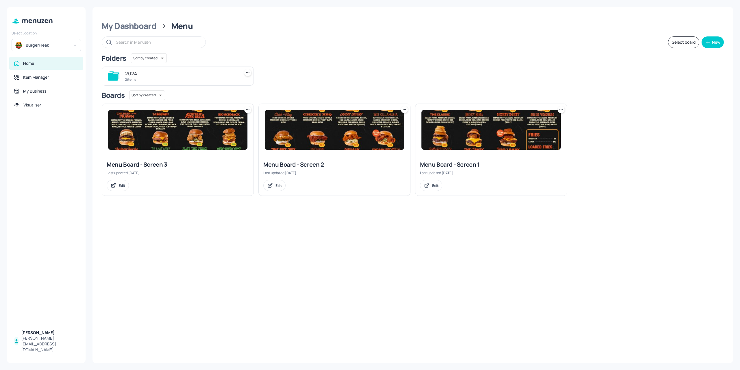
click at [502, 130] on img at bounding box center [490, 130] width 139 height 40
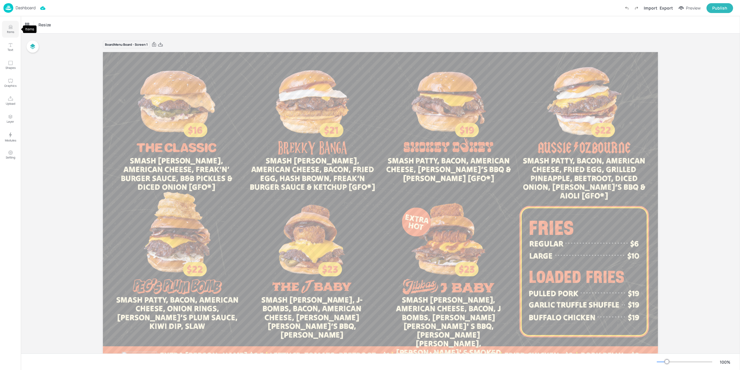
click at [14, 28] on button "Items" at bounding box center [10, 29] width 17 height 17
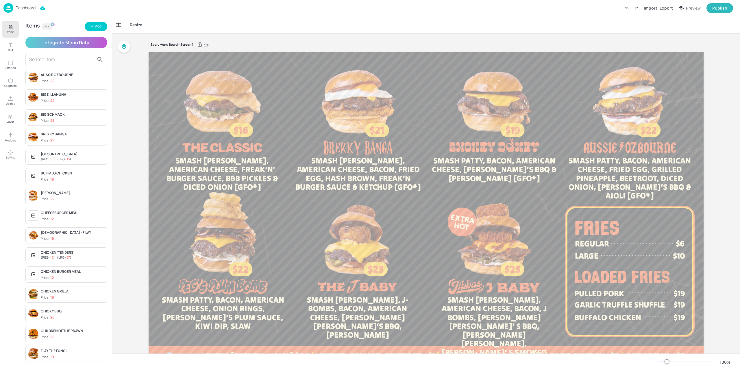
scroll to position [27, 0]
